Goal: Contribute content: Add original content to the website for others to see

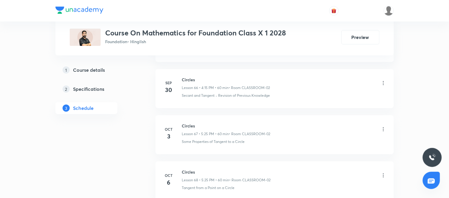
scroll to position [3391, 0]
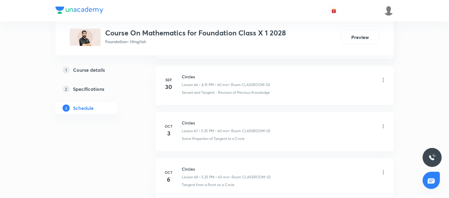
click at [188, 172] on h6 "Circles" at bounding box center [226, 169] width 89 height 6
copy h6 "Circles"
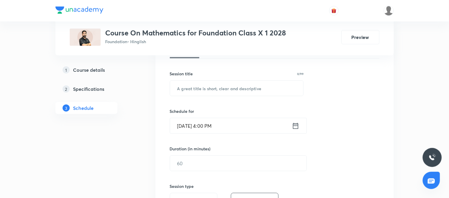
scroll to position [103, 0]
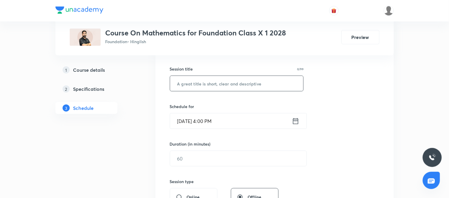
click at [227, 84] on input "text" at bounding box center [237, 83] width 134 height 15
paste input "Circles"
type input "Circles"
click at [297, 120] on icon at bounding box center [295, 121] width 7 height 8
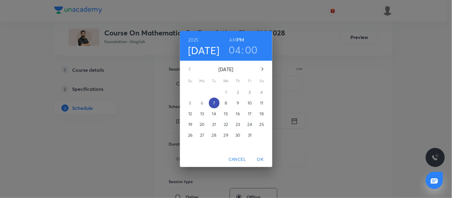
click at [214, 104] on p "7" at bounding box center [214, 103] width 2 height 6
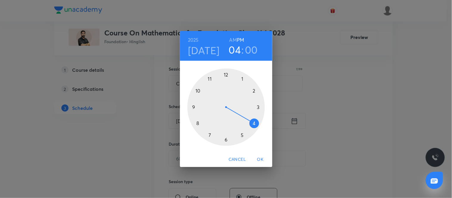
click at [254, 50] on h3 "00" at bounding box center [251, 50] width 13 height 13
click at [259, 107] on div at bounding box center [227, 108] width 78 height 78
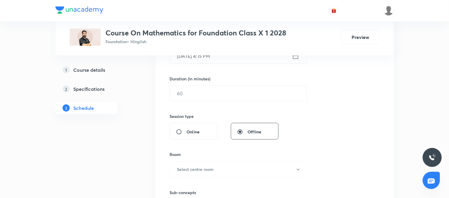
scroll to position [169, 0]
click at [208, 93] on input "text" at bounding box center [238, 92] width 137 height 15
type input "60"
click at [304, 135] on div "Session 69 Live class Session title 7/99 Circles ​ Schedule for Oct 7, 2025, 4:…" at bounding box center [275, 100] width 210 height 280
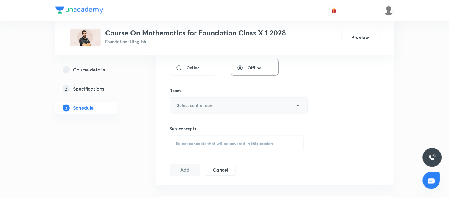
scroll to position [233, 0]
click at [269, 104] on button "Select centre room" at bounding box center [239, 105] width 138 height 16
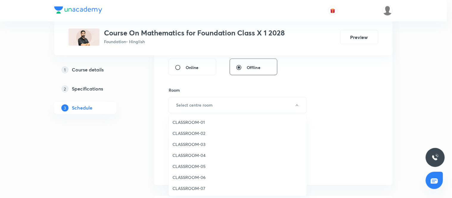
click at [194, 129] on li "CLASSROOM-02" at bounding box center [238, 133] width 138 height 11
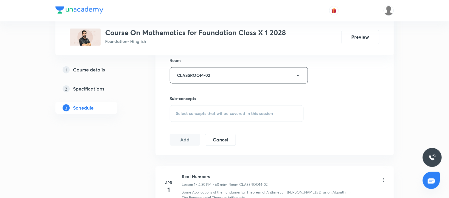
scroll to position [263, 0]
click at [239, 113] on span "Select concepts that wil be covered in this session" at bounding box center [224, 113] width 97 height 5
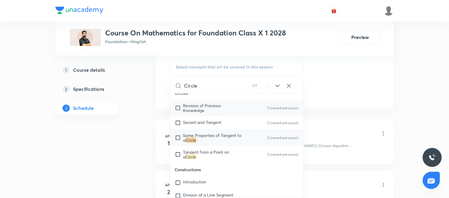
scroll to position [1363, 0]
type input "Circle"
click at [198, 149] on p "Tangent from a Point on a Circle" at bounding box center [213, 154] width 60 height 10
checkbox input "true"
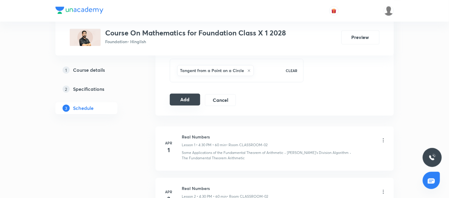
click at [185, 102] on button "Add" at bounding box center [185, 100] width 31 height 12
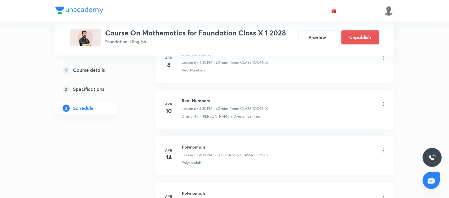
scroll to position [0, 0]
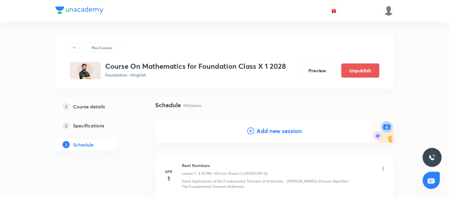
click at [267, 127] on h4 "Add new session" at bounding box center [279, 131] width 45 height 9
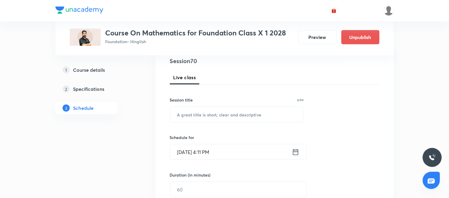
scroll to position [72, 0]
click at [199, 112] on input "text" at bounding box center [237, 114] width 134 height 15
paste input "Circles"
type input "Circles"
click at [299, 153] on icon at bounding box center [295, 152] width 7 height 8
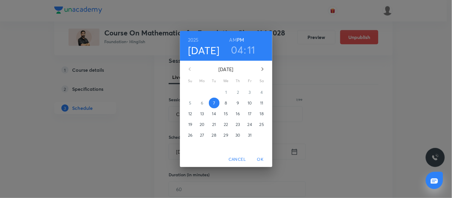
click at [239, 102] on p "9" at bounding box center [238, 103] width 2 height 6
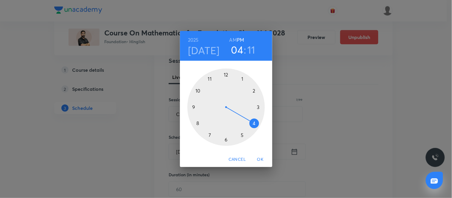
click at [252, 51] on h3 "11" at bounding box center [252, 50] width 8 height 13
click at [258, 108] on div at bounding box center [227, 108] width 78 height 78
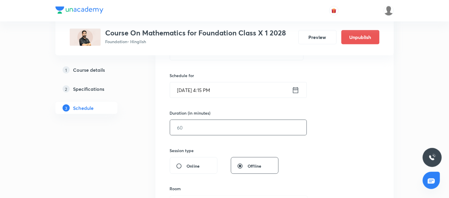
scroll to position [134, 0]
click at [210, 132] on input "text" at bounding box center [238, 127] width 137 height 15
type input "60"
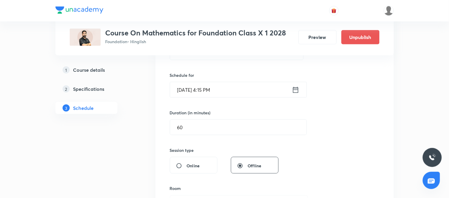
click at [310, 160] on div "Session 70 Live class Session title 7/99 Circles ​ Schedule for Oct 9, 2025, 4:…" at bounding box center [275, 134] width 210 height 280
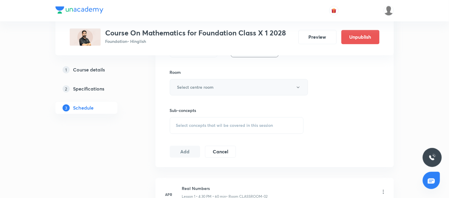
scroll to position [251, 0]
click at [239, 86] on button "Select centre room" at bounding box center [239, 87] width 138 height 16
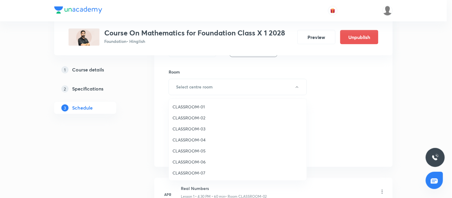
click at [196, 118] on span "CLASSROOM-02" at bounding box center [238, 118] width 131 height 6
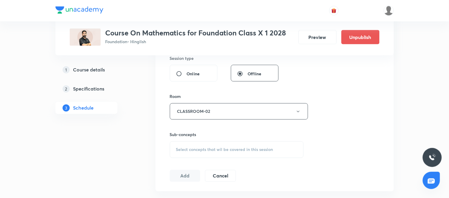
scroll to position [231, 0]
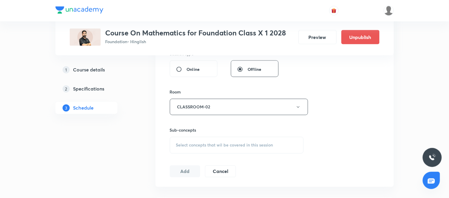
click at [221, 147] on span "Select concepts that wil be covered in this session" at bounding box center [224, 145] width 97 height 5
click at [222, 166] on input "text" at bounding box center [244, 164] width 119 height 15
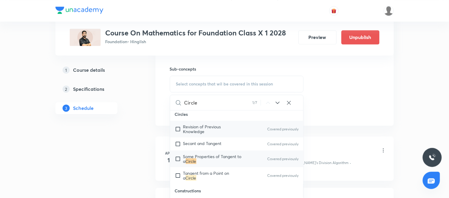
scroll to position [1358, 0]
type input "Circle"
click at [204, 170] on span "Tangent from a Point on a" at bounding box center [206, 175] width 46 height 10
checkbox input "true"
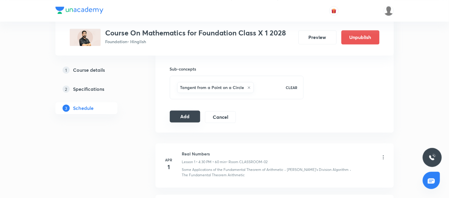
click at [190, 117] on button "Add" at bounding box center [185, 117] width 31 height 12
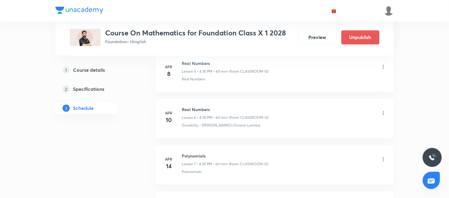
scroll to position [3269, 0]
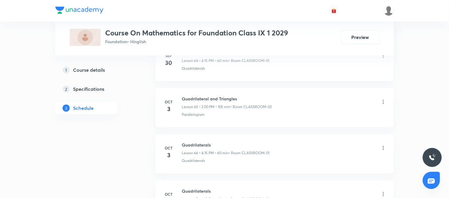
scroll to position [3393, 0]
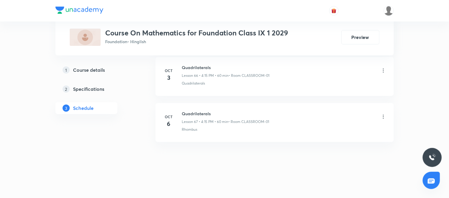
click at [205, 114] on h6 "Quadrilaterals" at bounding box center [225, 114] width 87 height 6
copy h6 "Quadrilaterals"
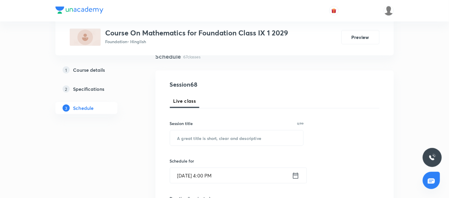
scroll to position [50, 0]
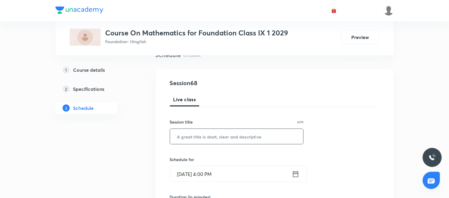
click at [196, 135] on input "text" at bounding box center [237, 136] width 134 height 15
paste input "Quadrilaterals"
type input "Quadrilaterals"
click at [297, 174] on icon at bounding box center [295, 174] width 7 height 8
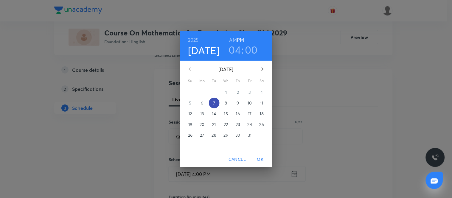
click at [214, 103] on p "7" at bounding box center [214, 103] width 2 height 6
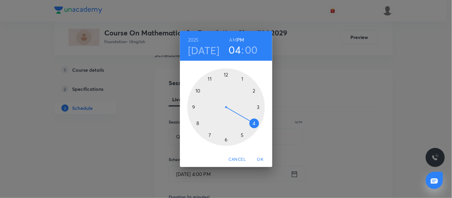
click at [254, 123] on div at bounding box center [227, 108] width 78 height 78
click at [258, 108] on div at bounding box center [227, 108] width 78 height 78
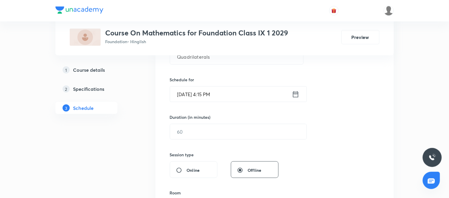
scroll to position [130, 0]
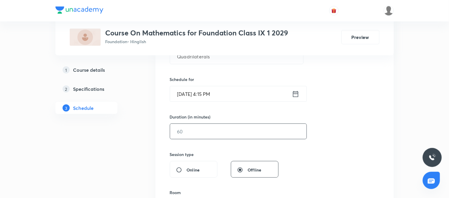
click at [190, 129] on input "text" at bounding box center [238, 131] width 137 height 15
type input "9"
type input "60"
click at [312, 149] on div "Session 68 Live class Session title 14/99 Quadrilaterals ​ Schedule for [DATE] …" at bounding box center [275, 139] width 210 height 280
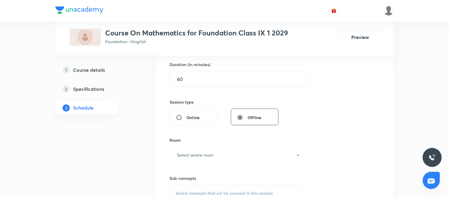
scroll to position [185, 0]
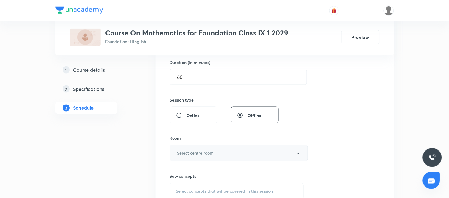
click at [213, 153] on h6 "Select centre room" at bounding box center [195, 153] width 37 height 6
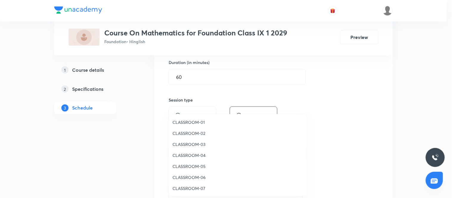
click at [198, 124] on span "CLASSROOM-01" at bounding box center [238, 122] width 131 height 6
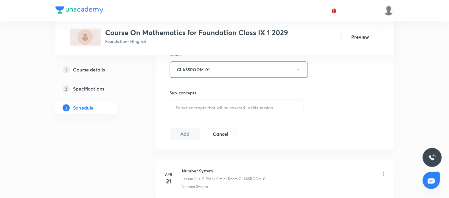
scroll to position [269, 0]
click at [258, 104] on div "Select concepts that wil be covered in this session" at bounding box center [237, 108] width 134 height 17
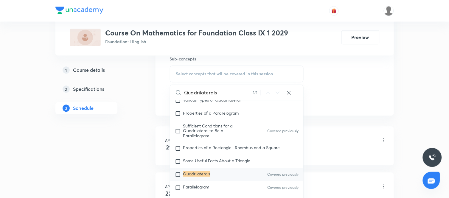
scroll to position [303, 0]
type input "Quadrilaterals"
click at [216, 177] on div "Quadrilaterals Covered previously" at bounding box center [237, 174] width 134 height 13
checkbox input "true"
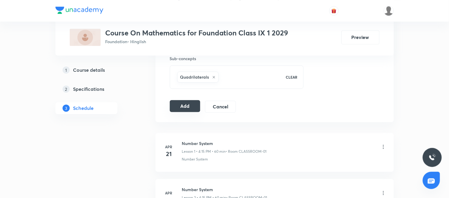
click at [184, 106] on button "Add" at bounding box center [185, 106] width 31 height 12
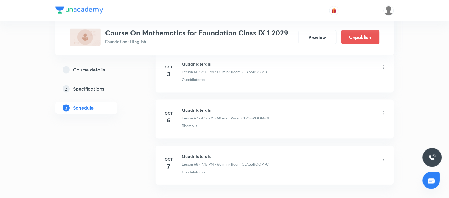
scroll to position [0, 0]
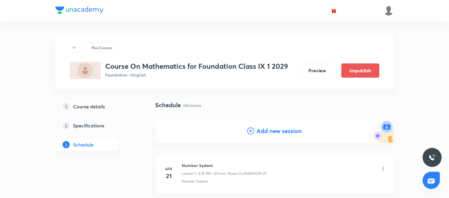
click at [267, 131] on h4 "Add new session" at bounding box center [279, 131] width 45 height 9
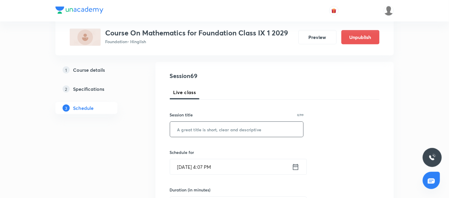
scroll to position [58, 0]
click at [213, 131] on input "text" at bounding box center [237, 129] width 134 height 15
paste input "Quadrilaterals"
type input "Quadrilaterals"
click at [298, 166] on icon at bounding box center [295, 167] width 5 height 6
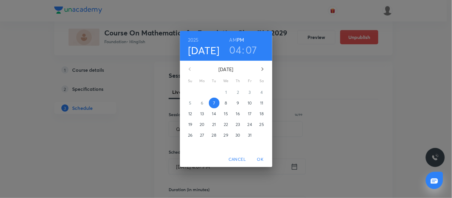
click at [236, 104] on span "9" at bounding box center [238, 103] width 11 height 6
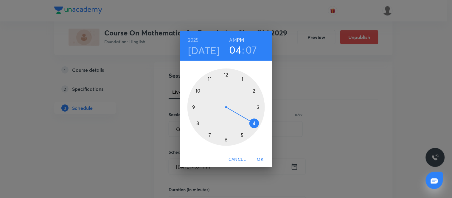
click at [254, 125] on div at bounding box center [227, 108] width 78 height 78
click at [259, 108] on div at bounding box center [227, 108] width 78 height 78
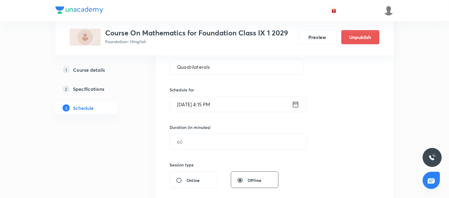
scroll to position [123, 0]
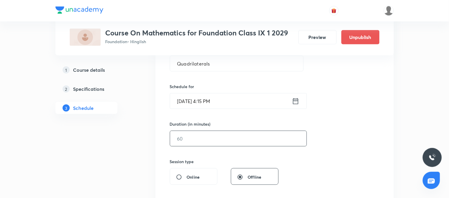
click at [271, 139] on input "text" at bounding box center [238, 138] width 137 height 15
type input "60"
click at [337, 172] on div "Session 69 Live class Session title 14/99 Quadrilaterals ​ Schedule for [DATE] …" at bounding box center [275, 146] width 210 height 280
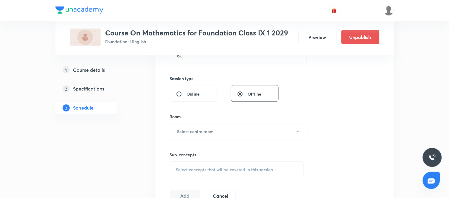
scroll to position [209, 0]
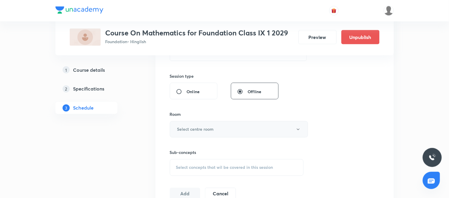
click at [252, 132] on button "Select centre room" at bounding box center [239, 129] width 138 height 16
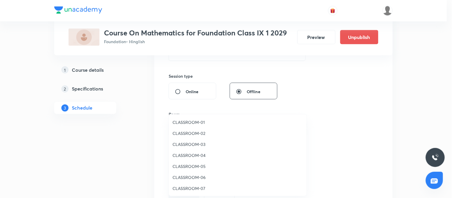
click at [194, 124] on span "CLASSROOM-01" at bounding box center [238, 122] width 131 height 6
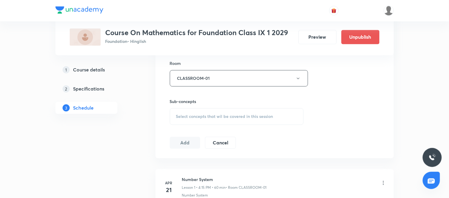
scroll to position [260, 0]
click at [260, 117] on span "Select concepts that wil be covered in this session" at bounding box center [224, 116] width 97 height 5
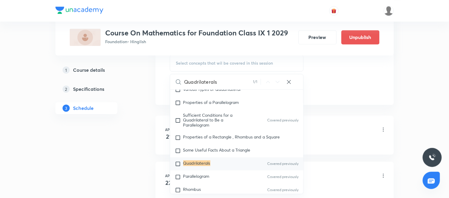
scroll to position [314, 0]
type input "Quadrilaterals"
click at [215, 166] on div "Quadrilaterals Covered previously" at bounding box center [237, 163] width 134 height 13
checkbox input "true"
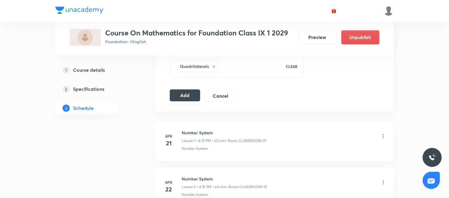
click at [195, 97] on button "Add" at bounding box center [185, 95] width 31 height 12
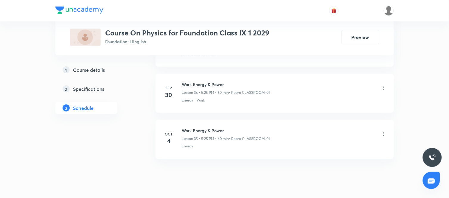
scroll to position [1883, 0]
click at [199, 131] on h6 "Work Energy & Power" at bounding box center [226, 129] width 88 height 6
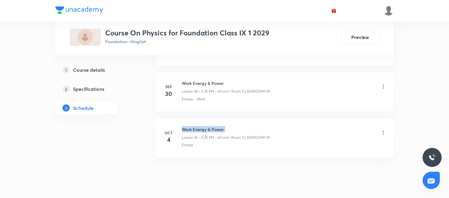
click at [199, 131] on h6 "Work Energy & Power" at bounding box center [226, 129] width 88 height 6
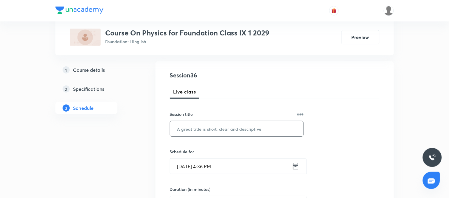
scroll to position [58, 0]
click at [192, 127] on input "text" at bounding box center [237, 128] width 134 height 15
paste input "Work Energy & Power"
type input "Work Energy & Power"
click at [294, 166] on icon at bounding box center [295, 166] width 7 height 8
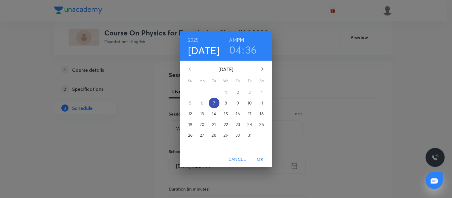
click at [211, 101] on span "7" at bounding box center [214, 103] width 11 height 6
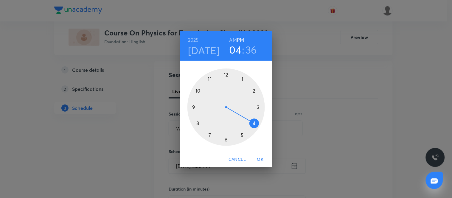
click at [242, 135] on div at bounding box center [227, 108] width 78 height 78
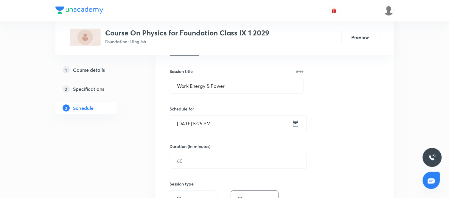
scroll to position [103, 0]
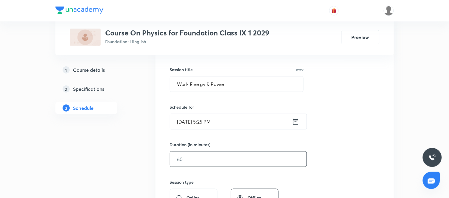
click at [239, 157] on input "text" at bounding box center [238, 159] width 137 height 15
type input "60"
click at [331, 163] on div "Session 36 Live class Session title 19/99 Work Energy & Power ​ Schedule for Oc…" at bounding box center [275, 166] width 210 height 280
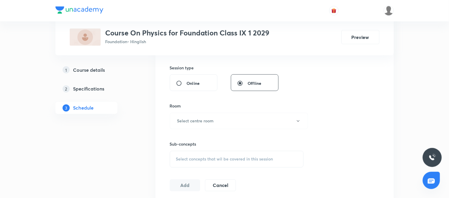
scroll to position [219, 0]
click at [240, 123] on button "Select centre room" at bounding box center [239, 119] width 138 height 16
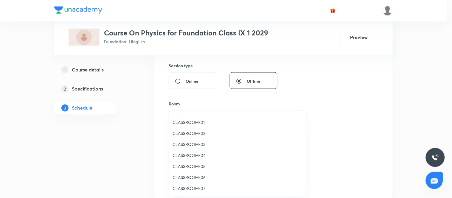
click at [182, 124] on span "CLASSROOM-01" at bounding box center [238, 122] width 131 height 6
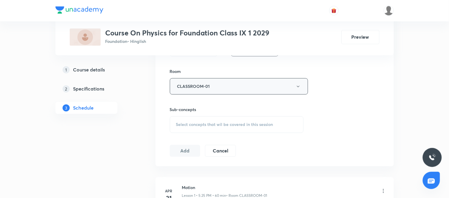
scroll to position [253, 0]
click at [226, 124] on span "Select concepts that wil be covered in this session" at bounding box center [224, 123] width 97 height 5
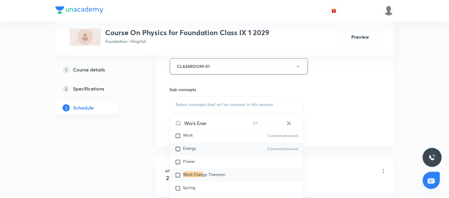
scroll to position [438, 0]
type input "Work Ener"
click at [233, 159] on div "Power" at bounding box center [237, 161] width 134 height 13
checkbox input "true"
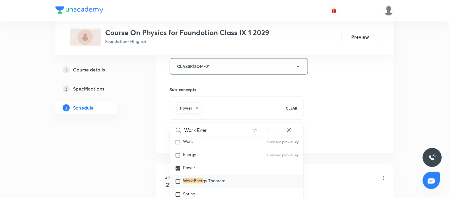
click at [156, 137] on div "Session 36 Live class Session title 19/99 Work Energy & Power ​ Schedule for Oc…" at bounding box center [275, 1] width 239 height 306
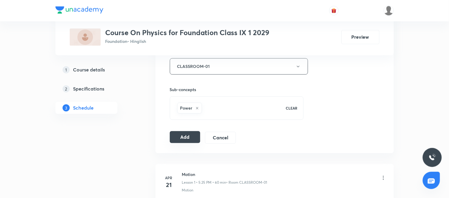
click at [179, 136] on button "Add" at bounding box center [185, 137] width 31 height 12
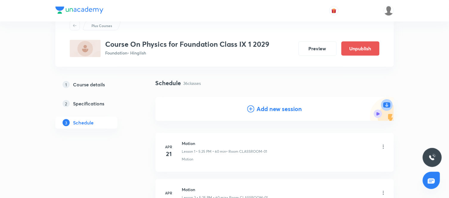
scroll to position [0, 0]
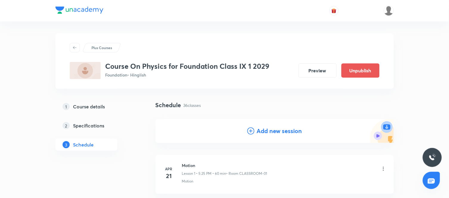
click at [270, 131] on h4 "Add new session" at bounding box center [279, 131] width 45 height 9
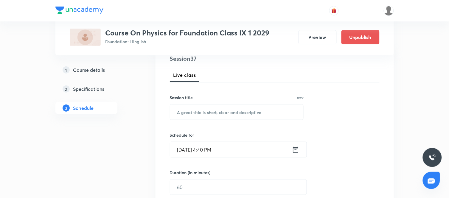
scroll to position [75, 0]
click at [204, 109] on input "text" at bounding box center [237, 111] width 134 height 15
paste input "Work Energy & Power"
type input "Work Energy & Power"
click at [297, 150] on icon at bounding box center [295, 150] width 7 height 8
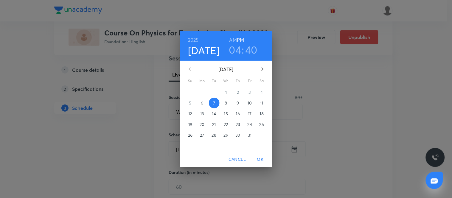
click at [238, 103] on p "9" at bounding box center [238, 103] width 2 height 6
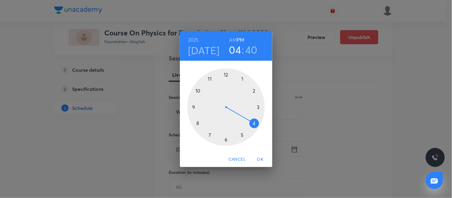
click at [242, 135] on div at bounding box center [227, 108] width 78 height 78
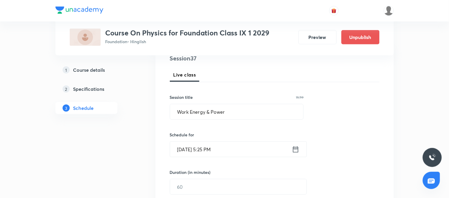
scroll to position [111, 0]
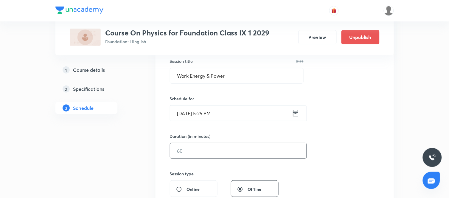
click at [201, 147] on input "text" at bounding box center [238, 150] width 137 height 15
type input "60"
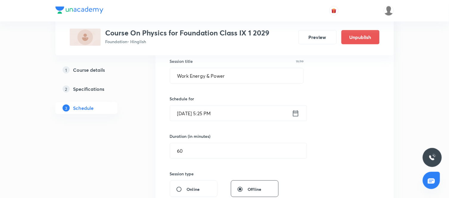
click at [292, 175] on div "Session 37 Live class Session title 19/99 Work Energy & Power ​ Schedule for Oc…" at bounding box center [275, 158] width 210 height 280
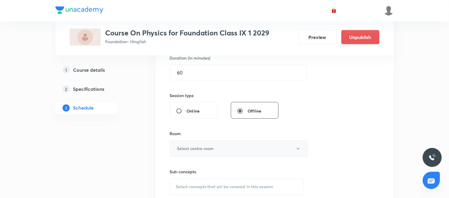
scroll to position [190, 0]
click at [196, 151] on h6 "Select centre room" at bounding box center [195, 149] width 37 height 6
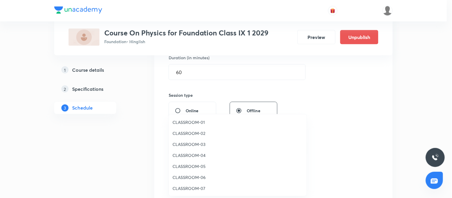
click at [191, 121] on span "CLASSROOM-01" at bounding box center [238, 122] width 131 height 6
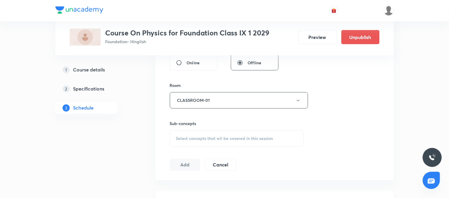
scroll to position [238, 0]
click at [249, 153] on div "Session 37 Live class Session title 19/99 Work Energy & Power ​ Schedule for Oc…" at bounding box center [275, 31] width 210 height 280
click at [233, 136] on span "Select concepts that wil be covered in this session" at bounding box center [224, 138] width 97 height 5
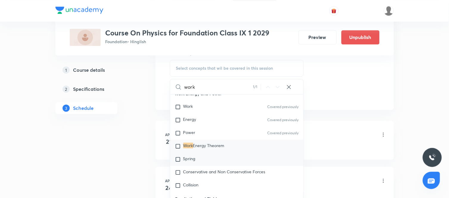
scroll to position [431, 0]
type input "work"
click at [216, 142] on span "Energy Theorem" at bounding box center [208, 145] width 31 height 6
checkbox input "true"
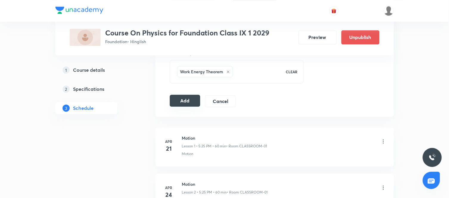
click at [189, 98] on button "Add" at bounding box center [185, 101] width 31 height 12
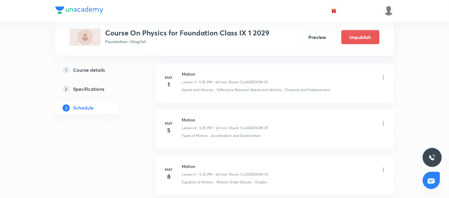
scroll to position [0, 0]
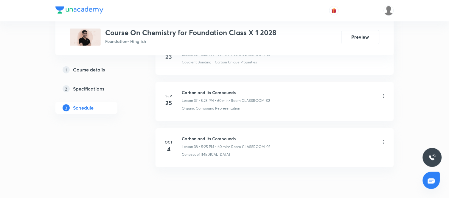
scroll to position [2013, 0]
click at [224, 139] on h6 "Carbon and Its Compounds" at bounding box center [226, 138] width 89 height 6
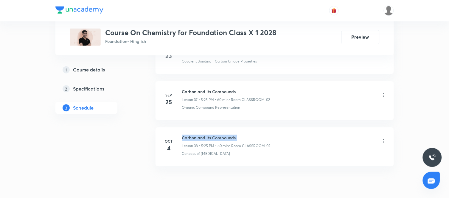
click at [224, 139] on h6 "Carbon and Its Compounds" at bounding box center [226, 138] width 89 height 6
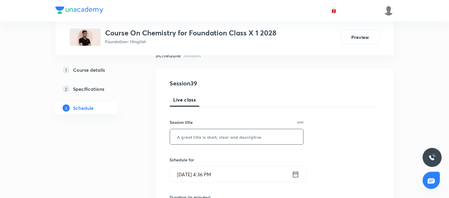
scroll to position [53, 0]
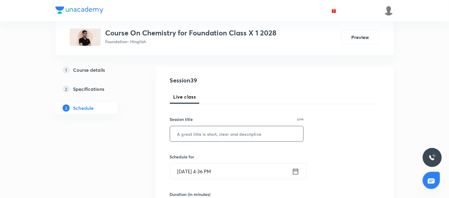
click at [230, 132] on input "text" at bounding box center [237, 133] width 134 height 15
paste input "Carbon and Its Compounds"
type input "Carbon and Its Compounds"
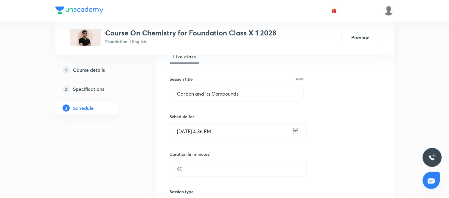
scroll to position [93, 0]
click at [296, 130] on icon at bounding box center [295, 131] width 7 height 8
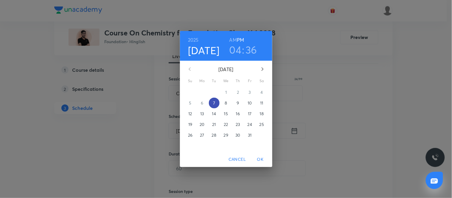
click at [215, 103] on p "7" at bounding box center [214, 103] width 2 height 6
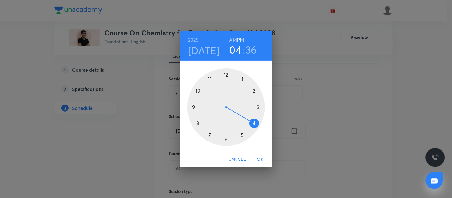
click at [242, 136] on div at bounding box center [227, 108] width 78 height 78
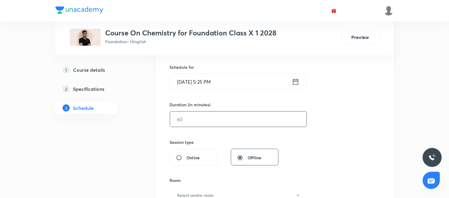
scroll to position [143, 0]
click at [204, 120] on input "text" at bounding box center [238, 118] width 137 height 15
type input "9"
type input "60"
click at [330, 154] on div "Session 39 Live class Session title 24/99 Carbon and Its Compounds ​ Schedule f…" at bounding box center [275, 126] width 210 height 280
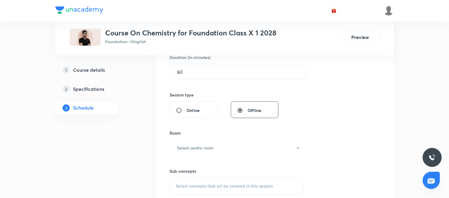
scroll to position [190, 0]
click at [260, 142] on button "Select centre room" at bounding box center [239, 148] width 138 height 16
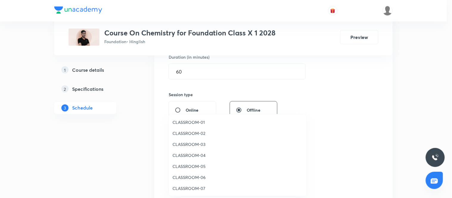
click at [193, 131] on span "CLASSROOM-02" at bounding box center [238, 133] width 131 height 6
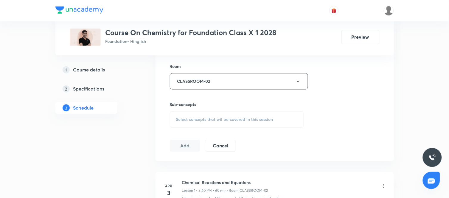
scroll to position [258, 0]
click at [240, 117] on span "Select concepts that wil be covered in this session" at bounding box center [224, 119] width 97 height 5
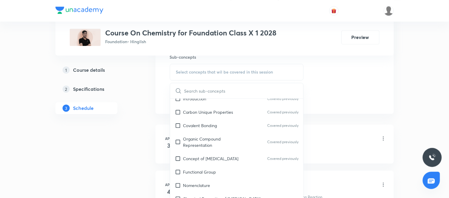
scroll to position [117, 0]
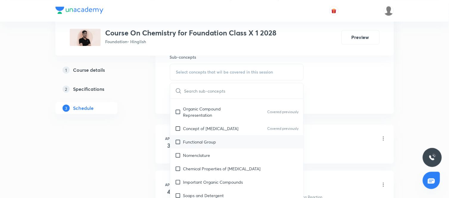
click at [205, 145] on p "Functional Group" at bounding box center [199, 142] width 33 height 6
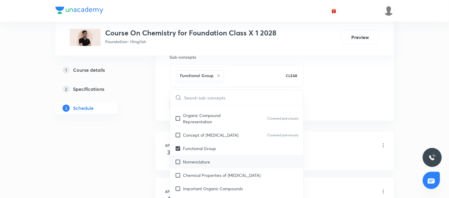
click at [200, 169] on div "Nomenclature" at bounding box center [237, 161] width 134 height 13
checkbox input "true"
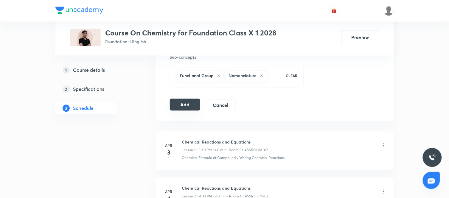
click at [181, 106] on button "Add" at bounding box center [185, 105] width 31 height 12
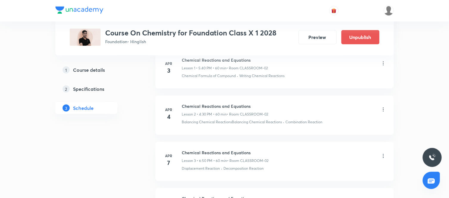
scroll to position [0, 0]
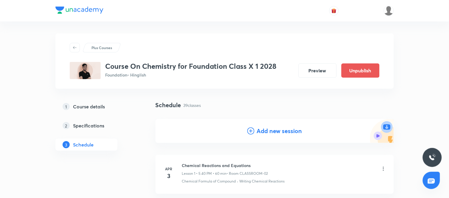
click at [273, 134] on h4 "Add new session" at bounding box center [279, 131] width 45 height 9
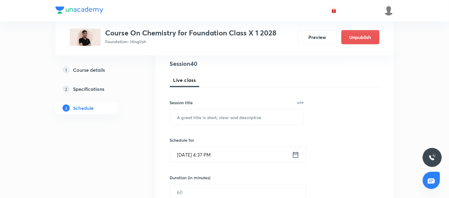
scroll to position [70, 0]
click at [219, 121] on input "text" at bounding box center [237, 116] width 134 height 15
paste input "Carbon and Its Compounds"
type input "Carbon and Its Compounds"
click at [313, 135] on div "Session 40 Live class Session title 24/99 Carbon and Its Compounds ​ Schedule f…" at bounding box center [275, 199] width 210 height 280
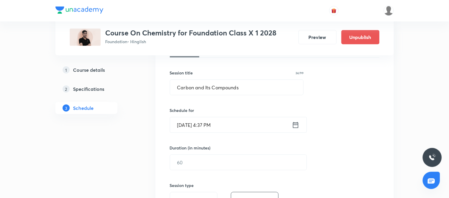
scroll to position [100, 0]
click at [295, 125] on icon at bounding box center [295, 125] width 7 height 8
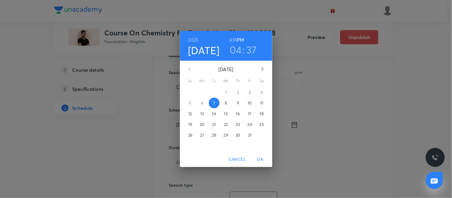
click at [226, 100] on p "8" at bounding box center [226, 103] width 2 height 6
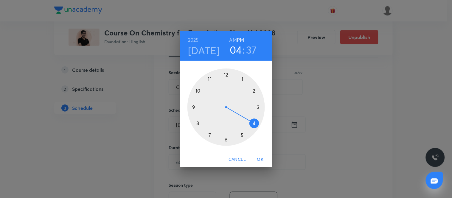
click at [208, 56] on h4 "Oct 8" at bounding box center [204, 50] width 32 height 13
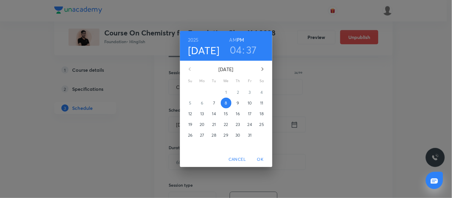
click at [238, 103] on p "9" at bounding box center [238, 103] width 2 height 6
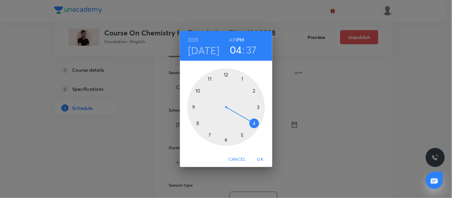
click at [242, 136] on div at bounding box center [227, 108] width 78 height 78
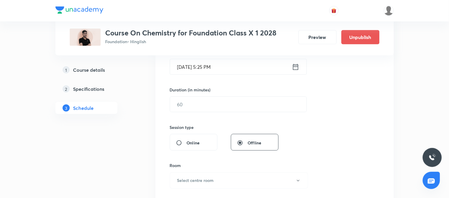
scroll to position [158, 0]
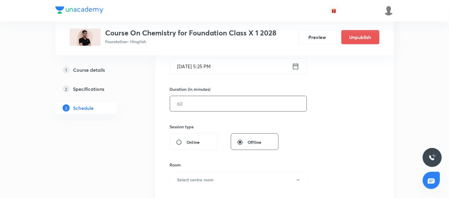
click at [236, 109] on input "text" at bounding box center [238, 103] width 137 height 15
type input "60"
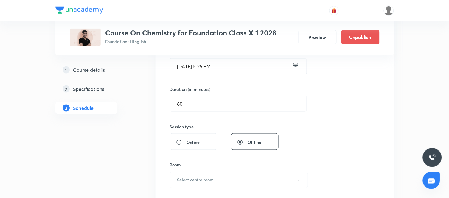
click at [309, 129] on div "Session 40 Live class Session title 24/99 Carbon and Its Compounds ​ Schedule f…" at bounding box center [275, 111] width 210 height 280
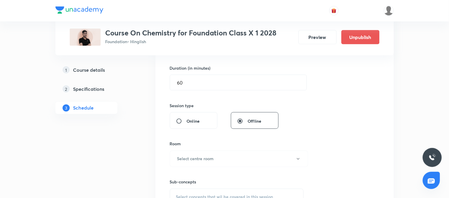
scroll to position [181, 0]
click at [274, 156] on button "Select centre room" at bounding box center [239, 157] width 138 height 16
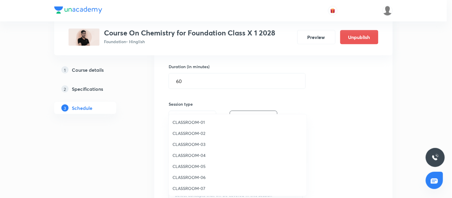
click at [199, 132] on span "CLASSROOM-02" at bounding box center [238, 133] width 131 height 6
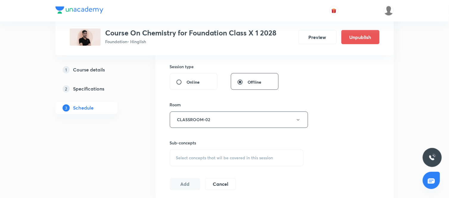
scroll to position [219, 0]
click at [244, 157] on span "Select concepts that wil be covered in this session" at bounding box center [224, 158] width 97 height 5
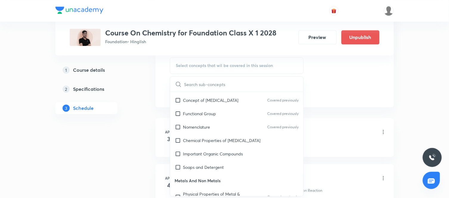
scroll to position [142, 0]
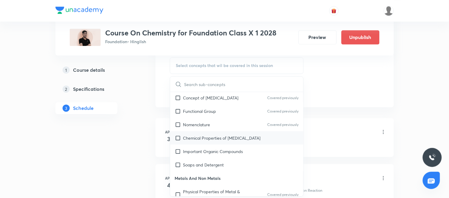
click at [220, 141] on p "Chemical Properties of Hydrocarbons" at bounding box center [222, 138] width 78 height 6
checkbox input "true"
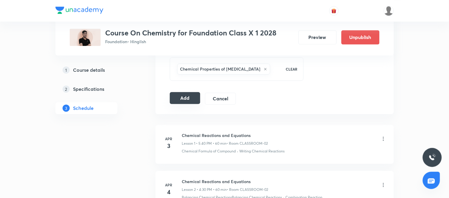
click at [184, 98] on button "Add" at bounding box center [185, 98] width 31 height 12
